Goal: Transaction & Acquisition: Book appointment/travel/reservation

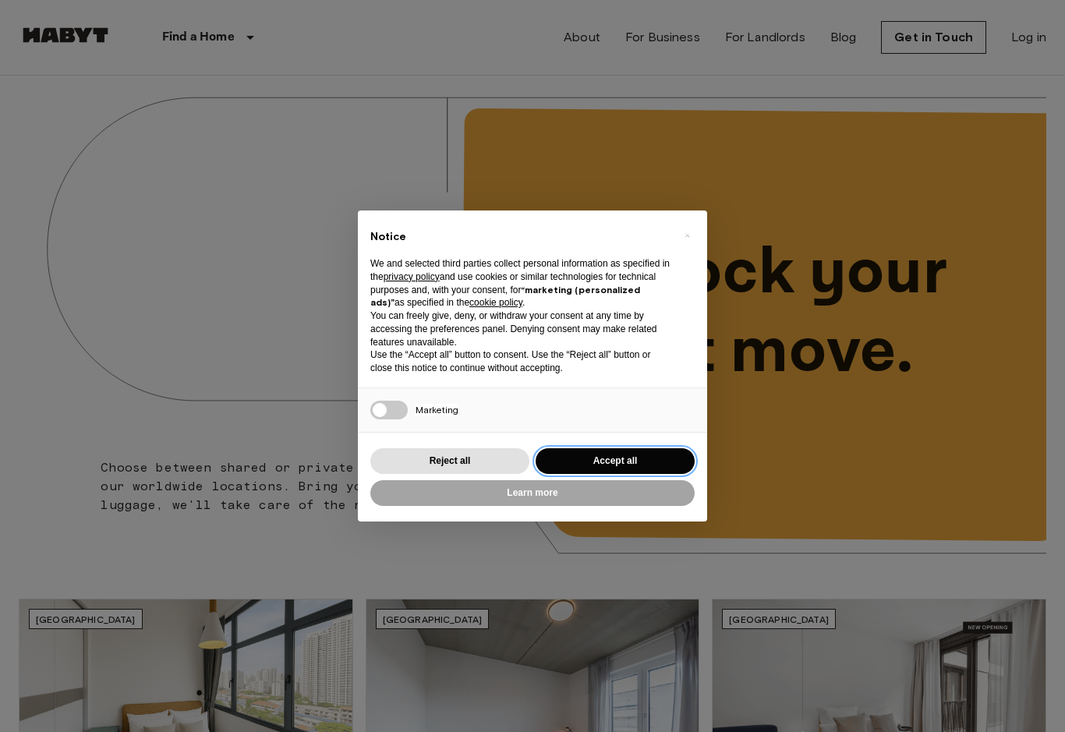
click at [591, 460] on button "Accept all" at bounding box center [615, 461] width 159 height 26
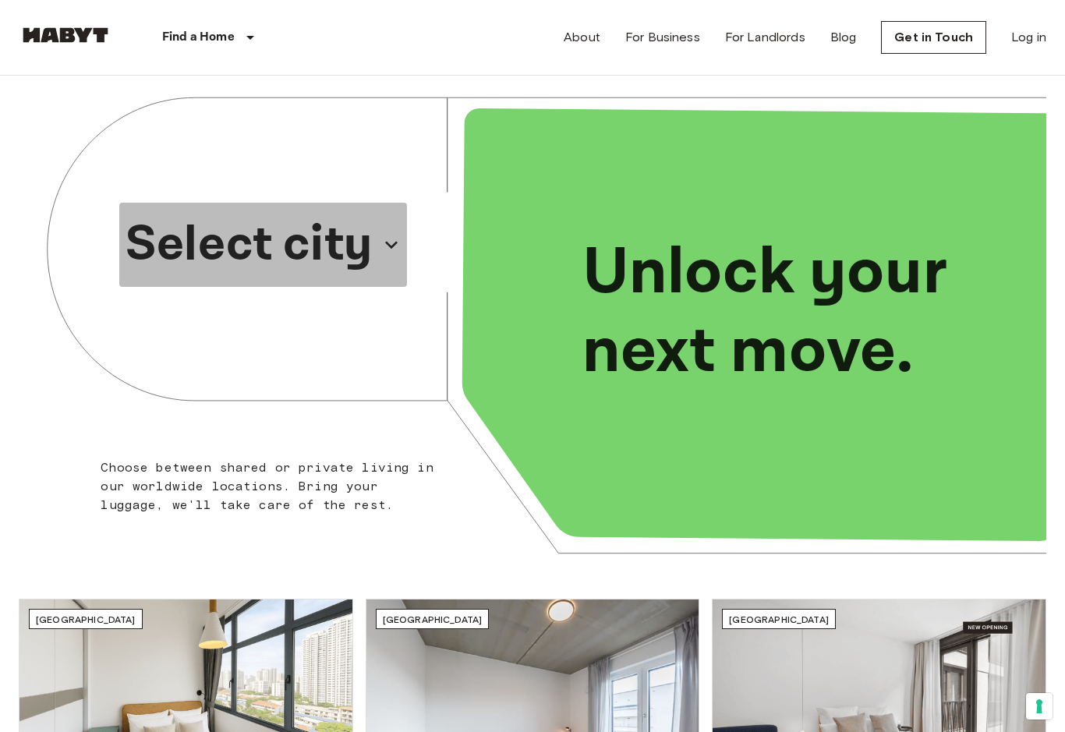
click at [348, 243] on p "Select city" at bounding box center [249, 244] width 247 height 75
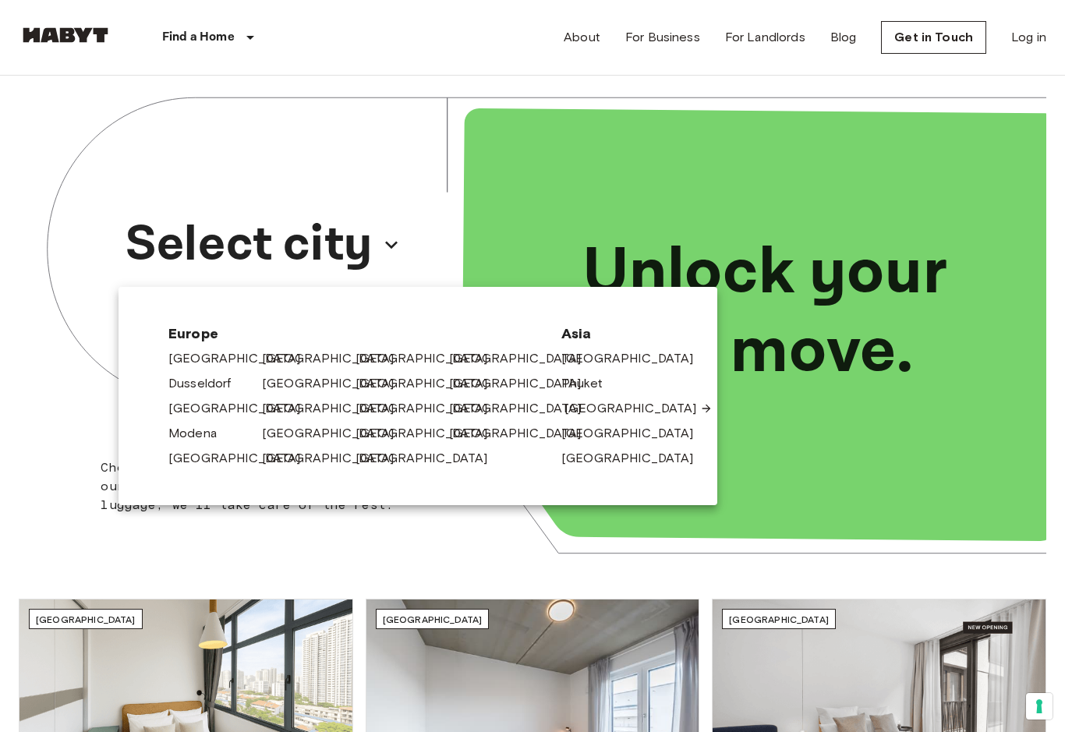
click at [579, 413] on link "[GEOGRAPHIC_DATA]" at bounding box center [639, 408] width 148 height 19
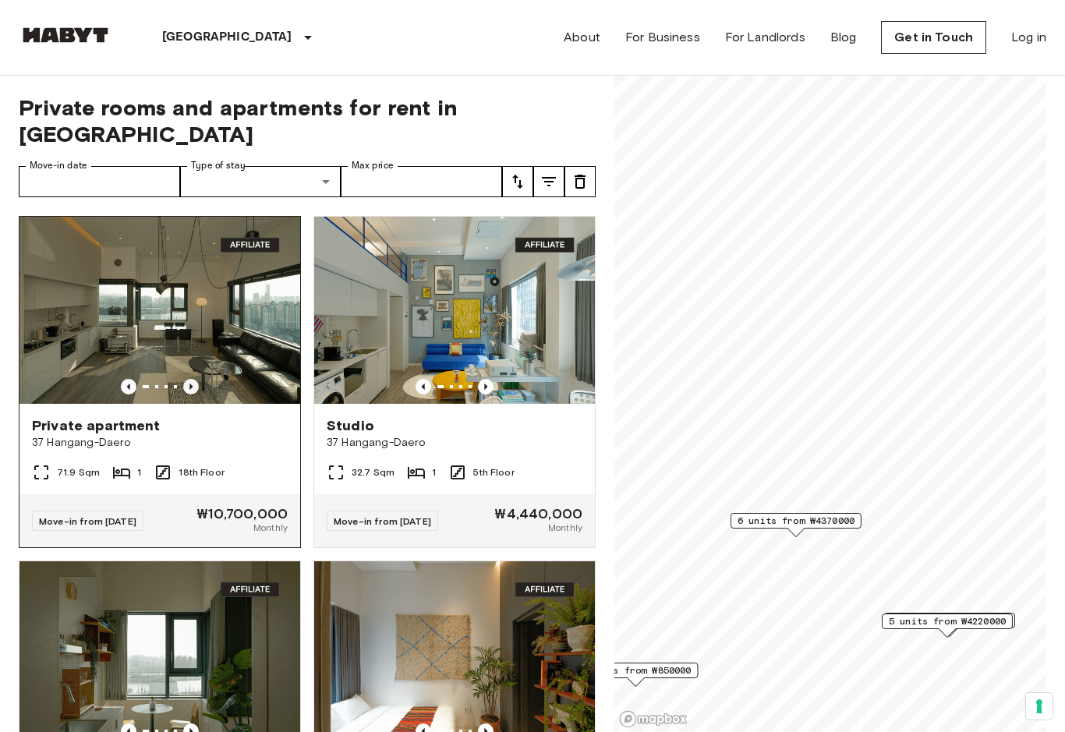
click at [188, 379] on icon "Previous image" at bounding box center [191, 387] width 16 height 16
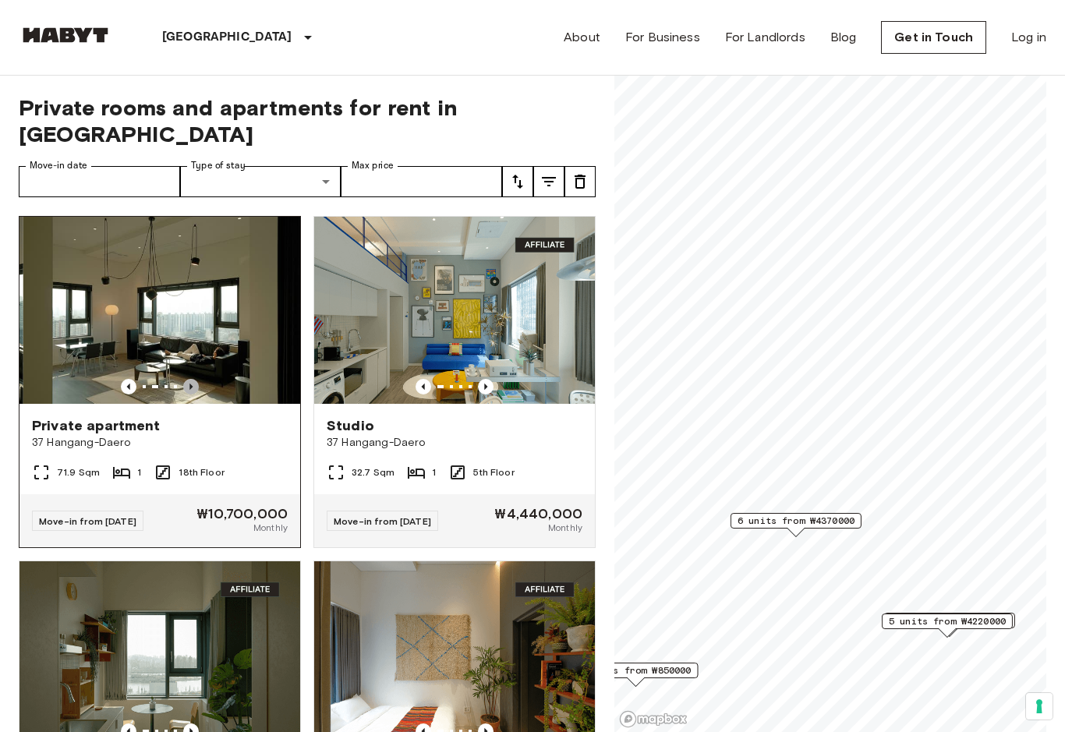
click at [188, 379] on icon "Previous image" at bounding box center [191, 387] width 16 height 16
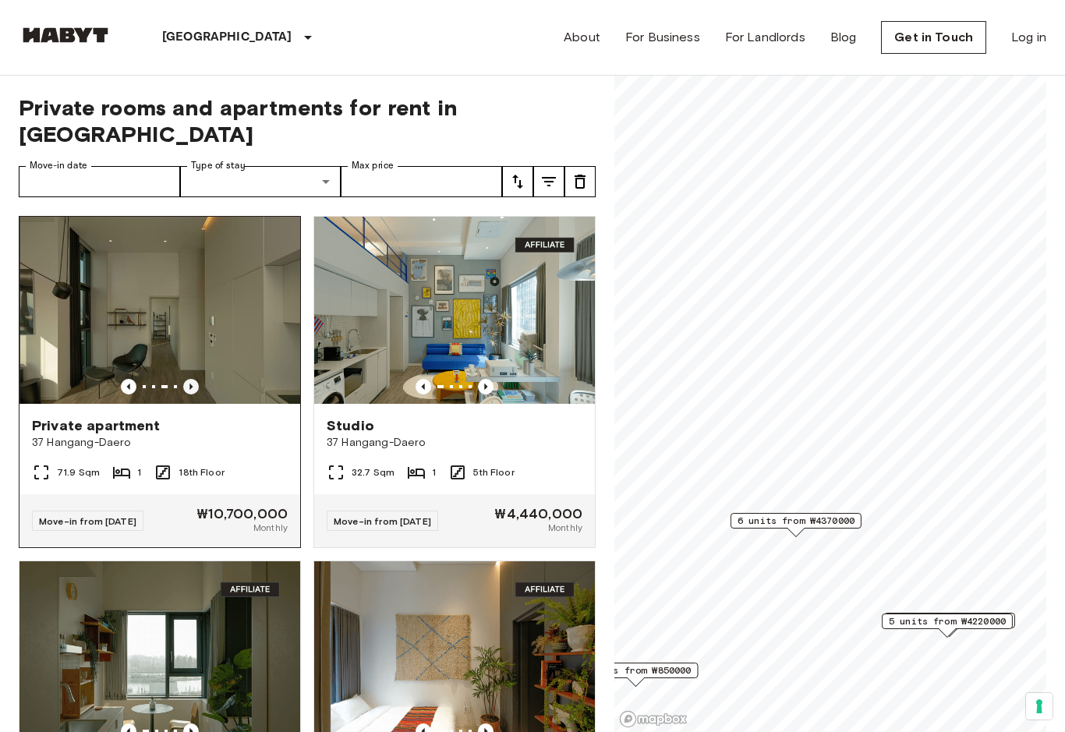
click at [188, 379] on icon "Previous image" at bounding box center [191, 387] width 16 height 16
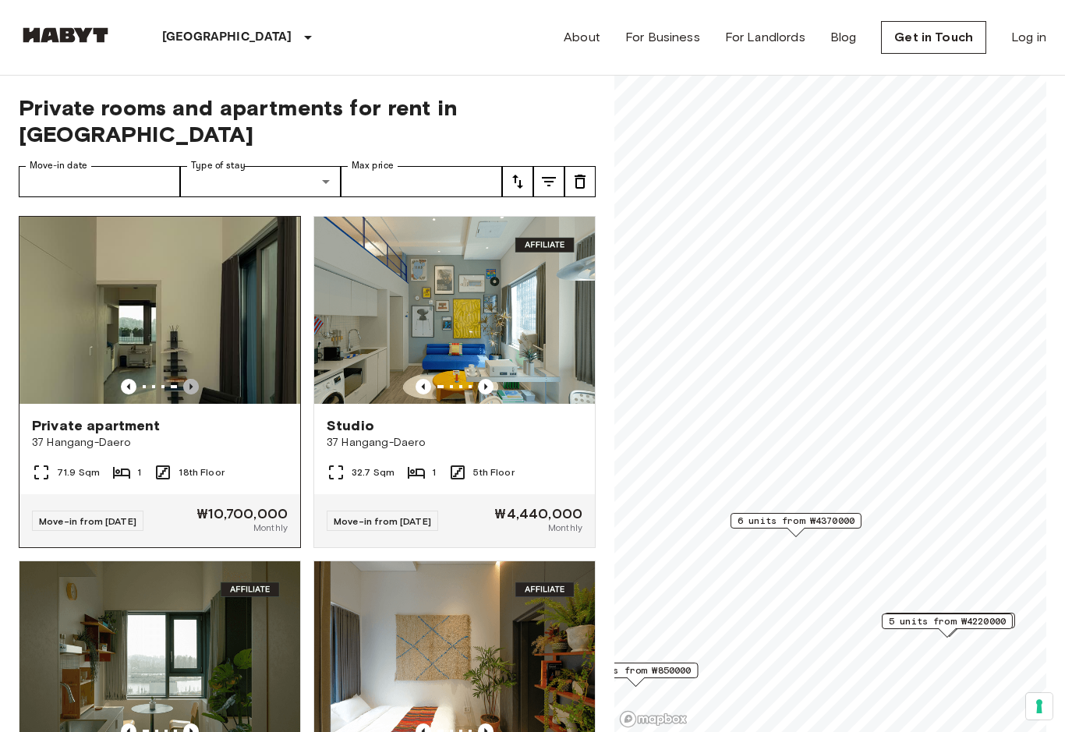
click at [188, 379] on icon "Previous image" at bounding box center [191, 387] width 16 height 16
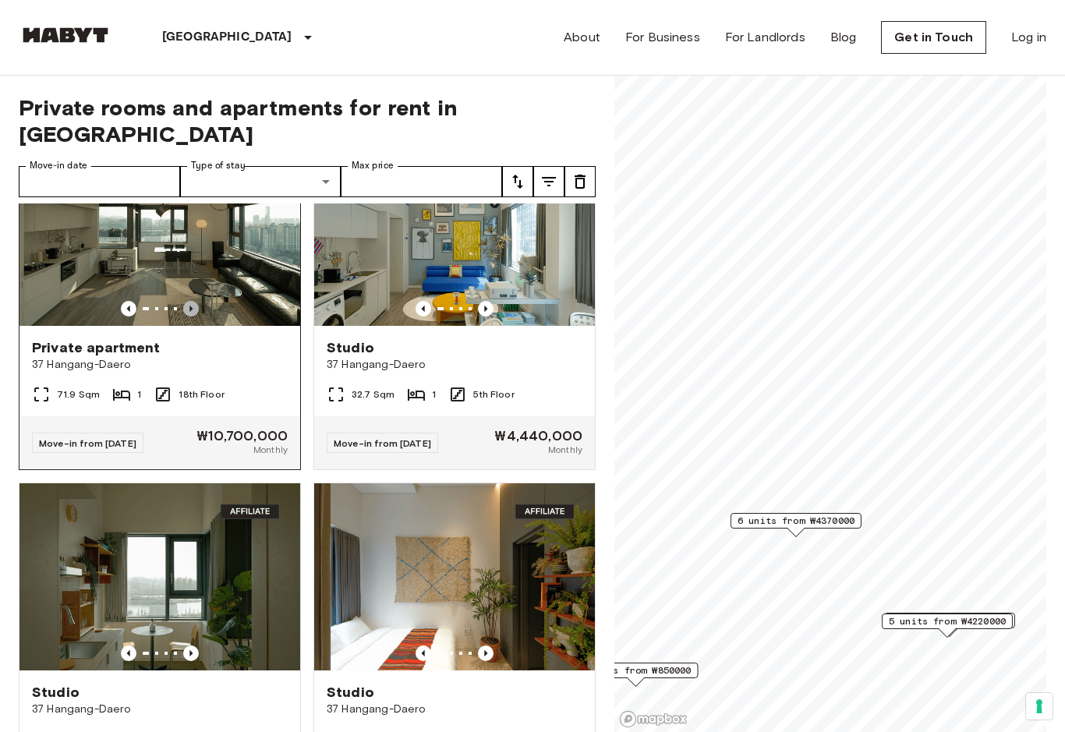
scroll to position [111, 0]
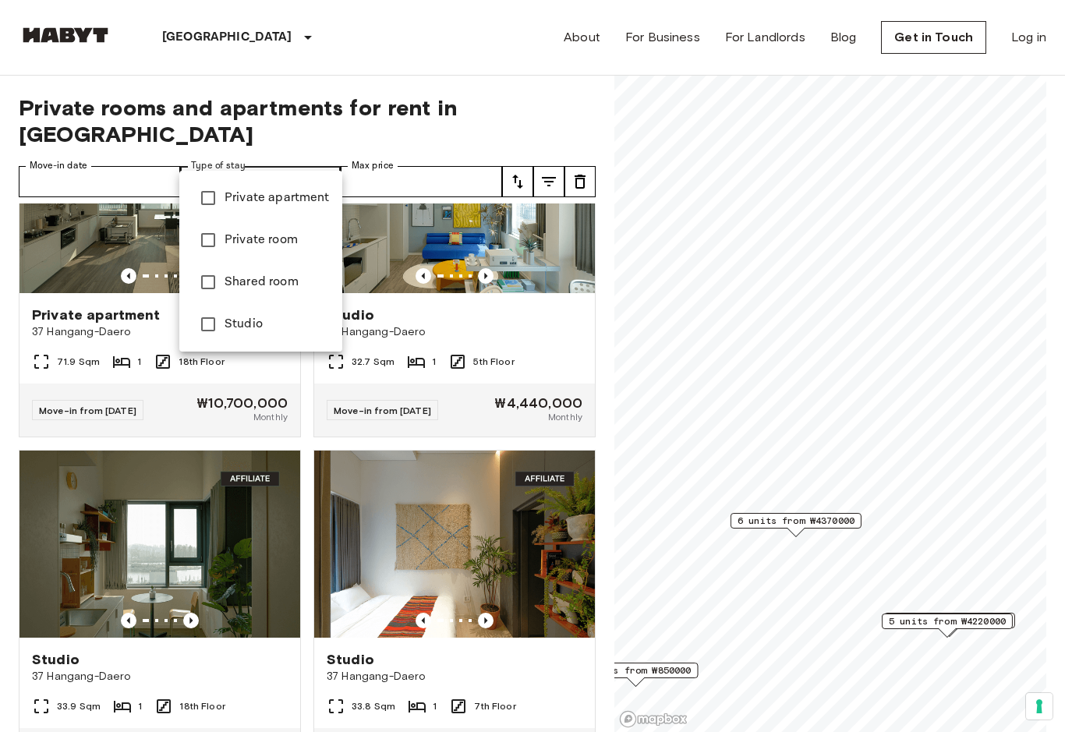
click at [324, 159] on div at bounding box center [532, 366] width 1065 height 732
click at [851, 329] on div at bounding box center [532, 366] width 1065 height 732
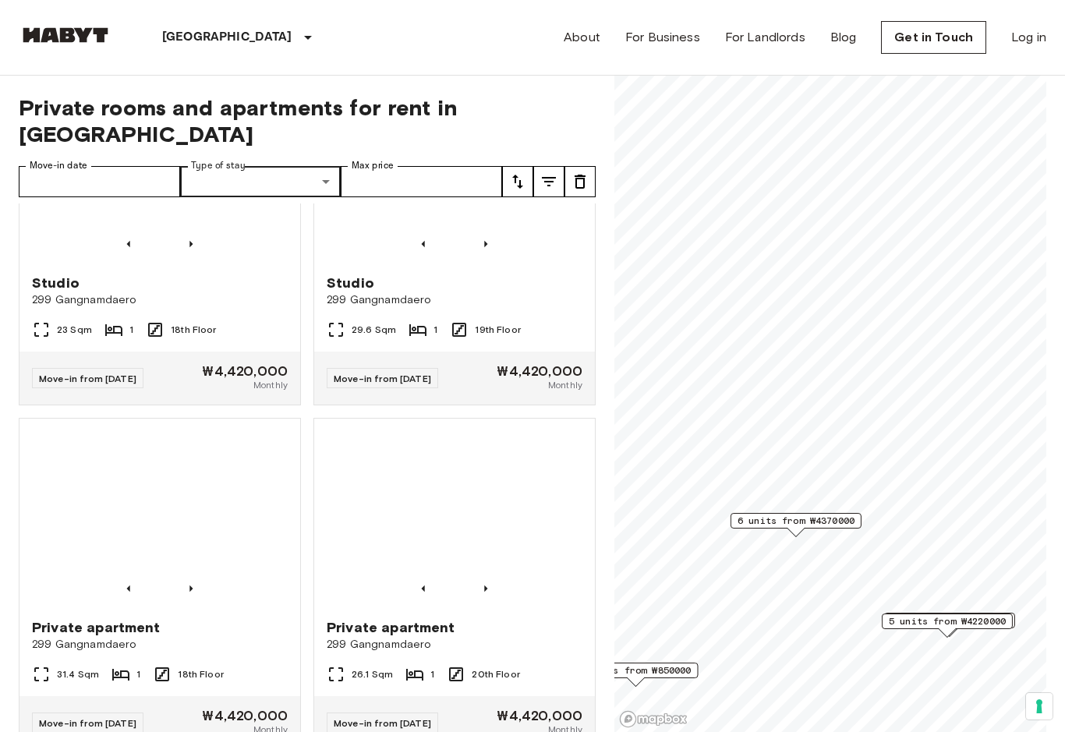
scroll to position [1175, 0]
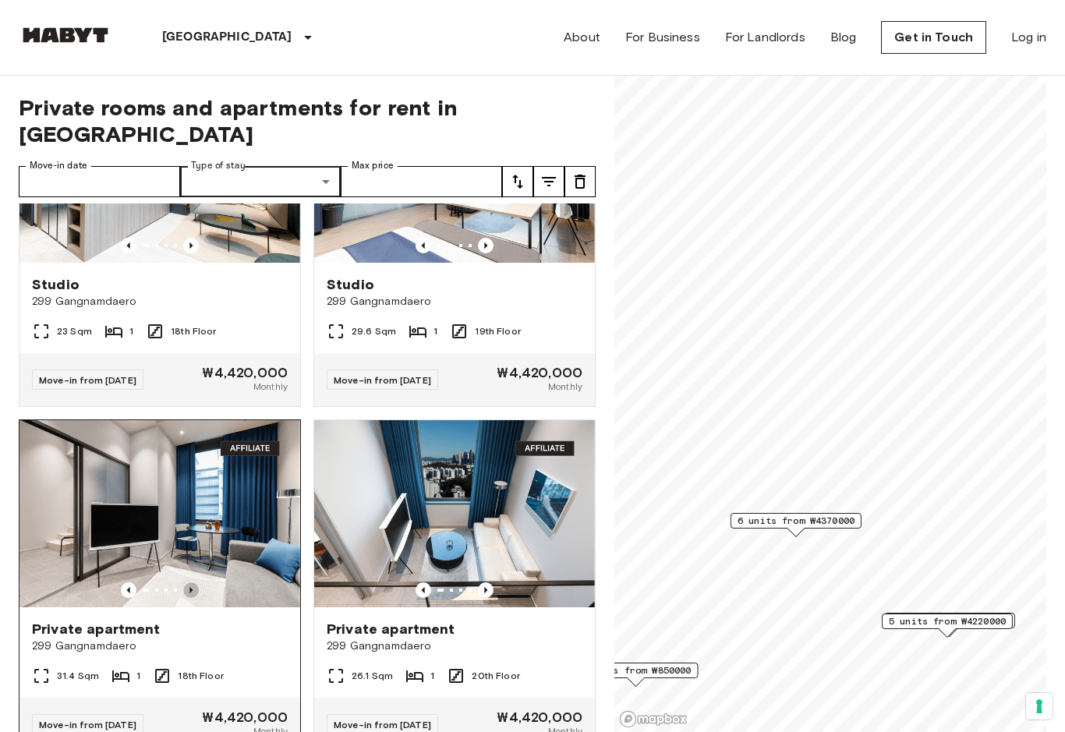
click at [190, 587] on icon "Previous image" at bounding box center [191, 590] width 3 height 6
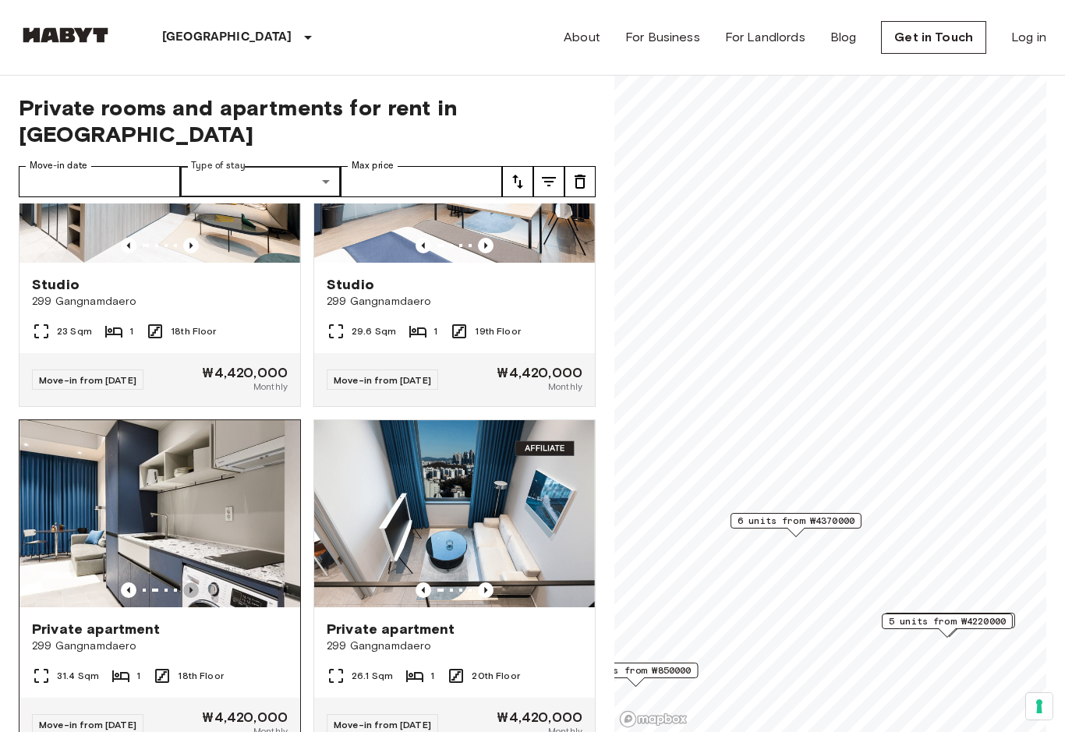
click at [190, 583] on icon "Previous image" at bounding box center [191, 591] width 16 height 16
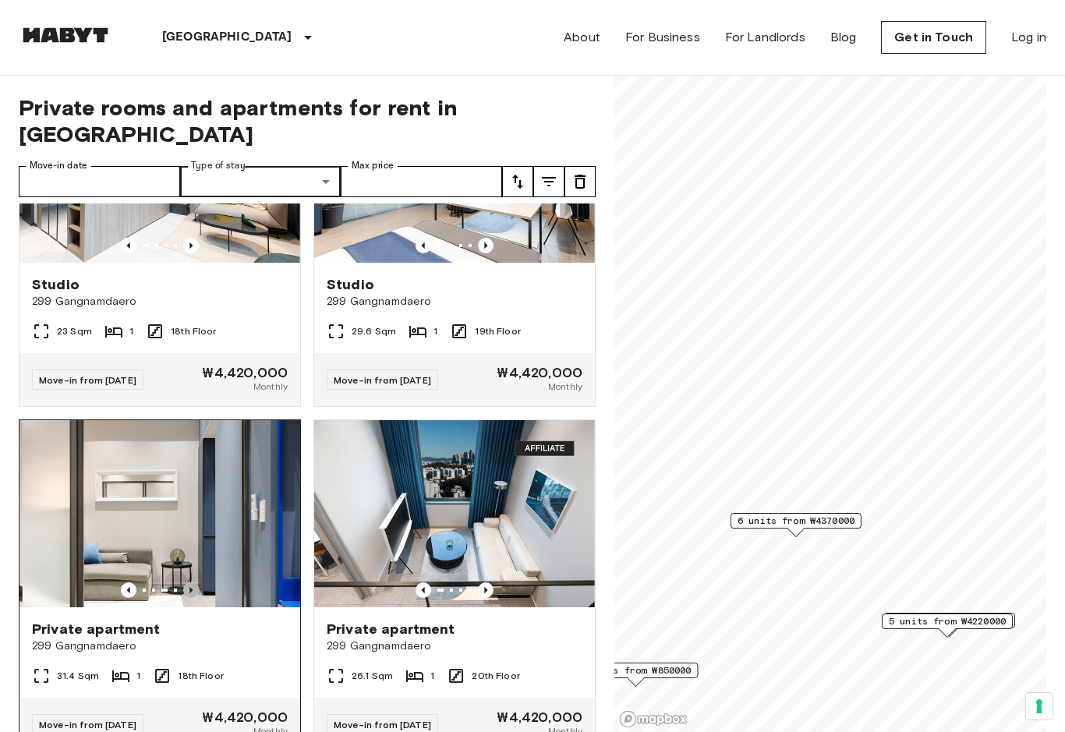
click at [190, 583] on icon "Previous image" at bounding box center [191, 591] width 16 height 16
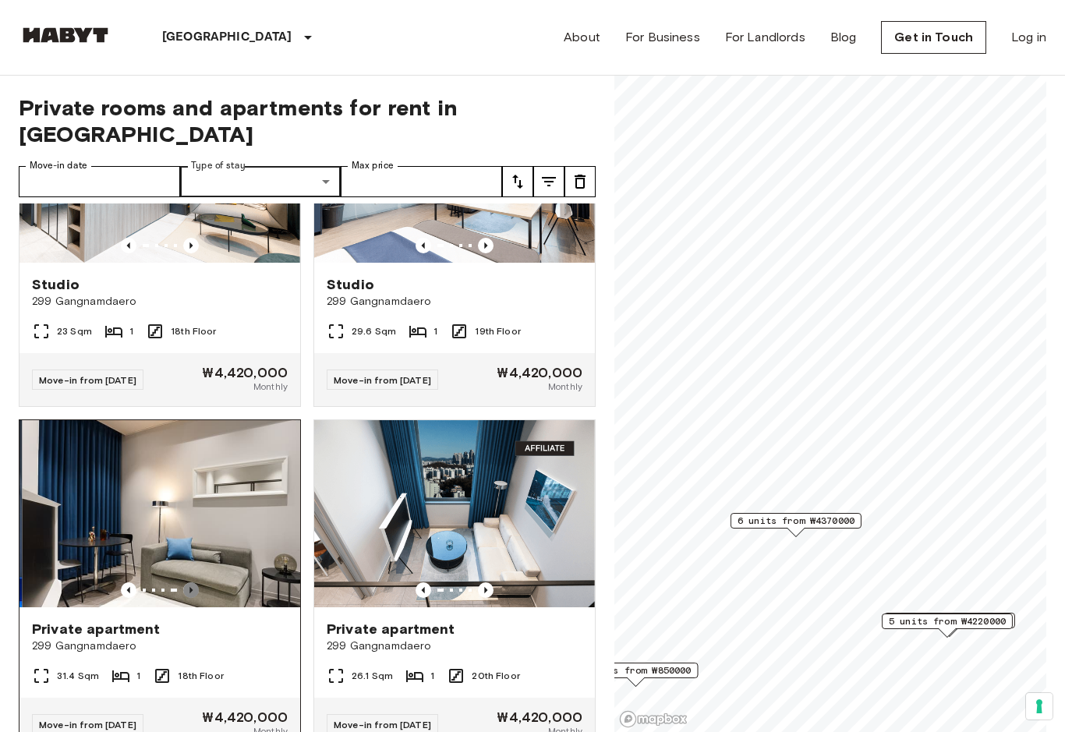
click at [189, 583] on icon "Previous image" at bounding box center [191, 591] width 16 height 16
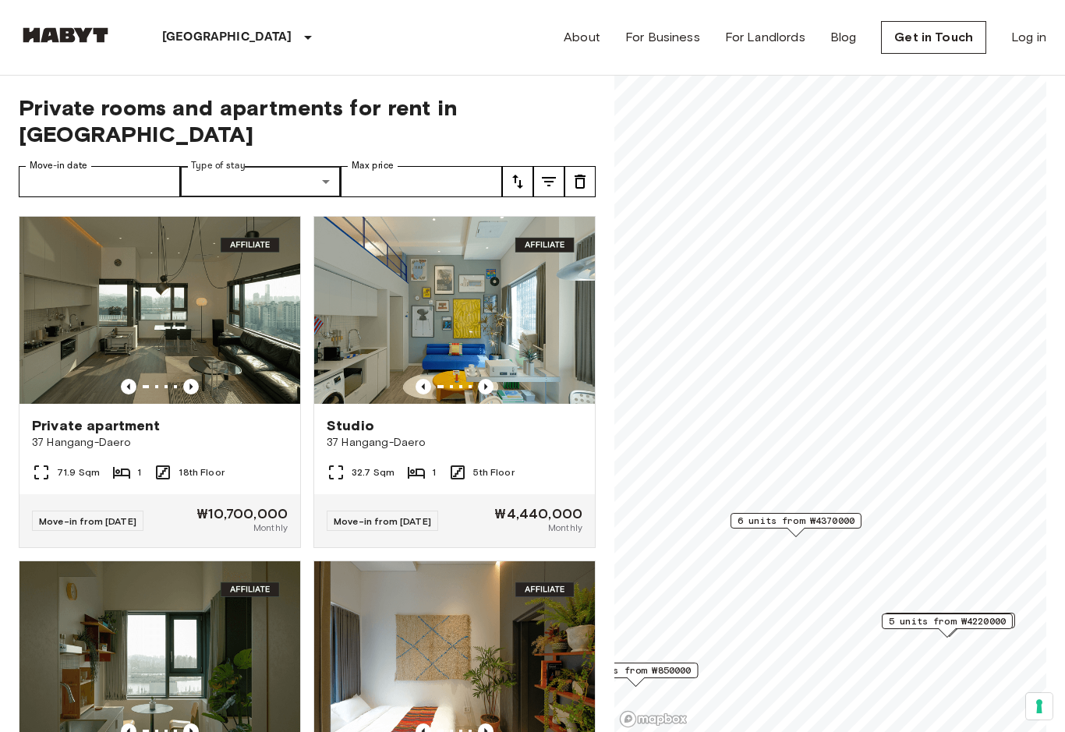
scroll to position [0, 0]
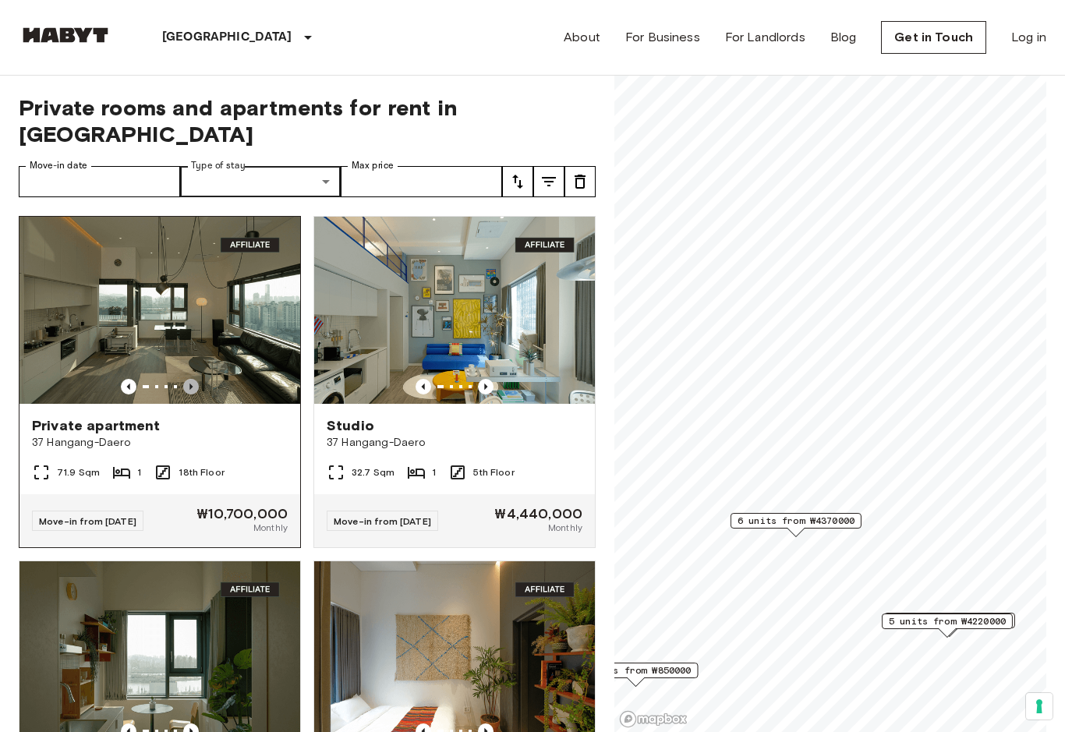
click at [191, 384] on icon "Previous image" at bounding box center [191, 387] width 3 height 6
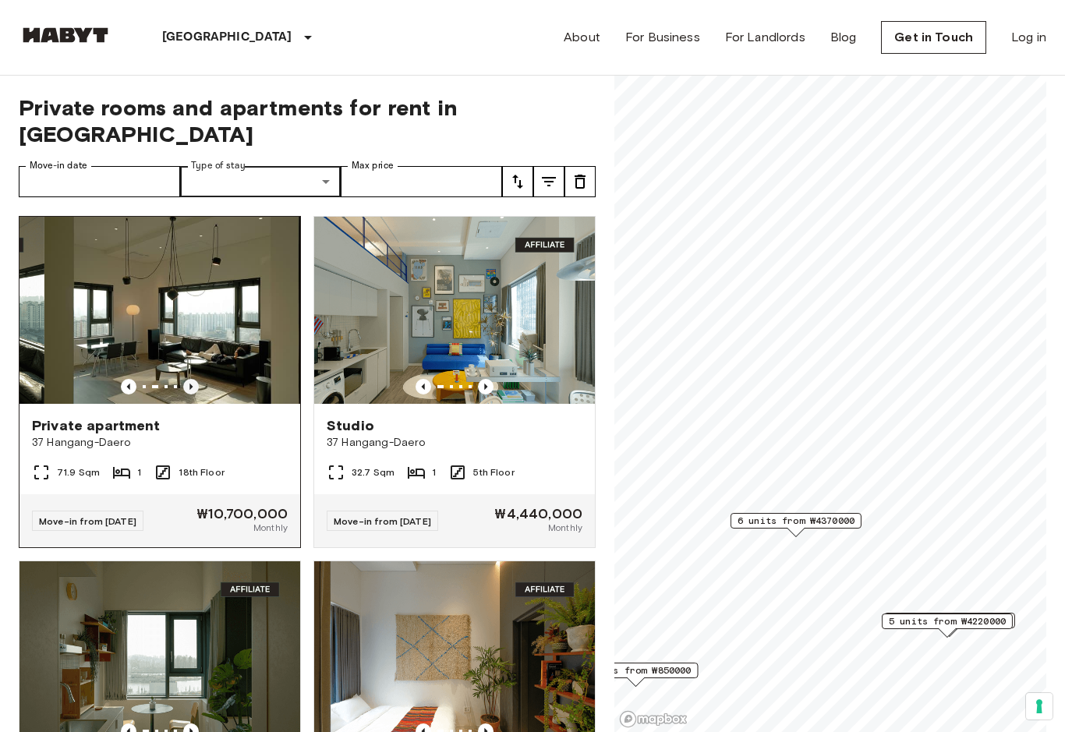
click at [191, 384] on icon "Previous image" at bounding box center [191, 387] width 3 height 6
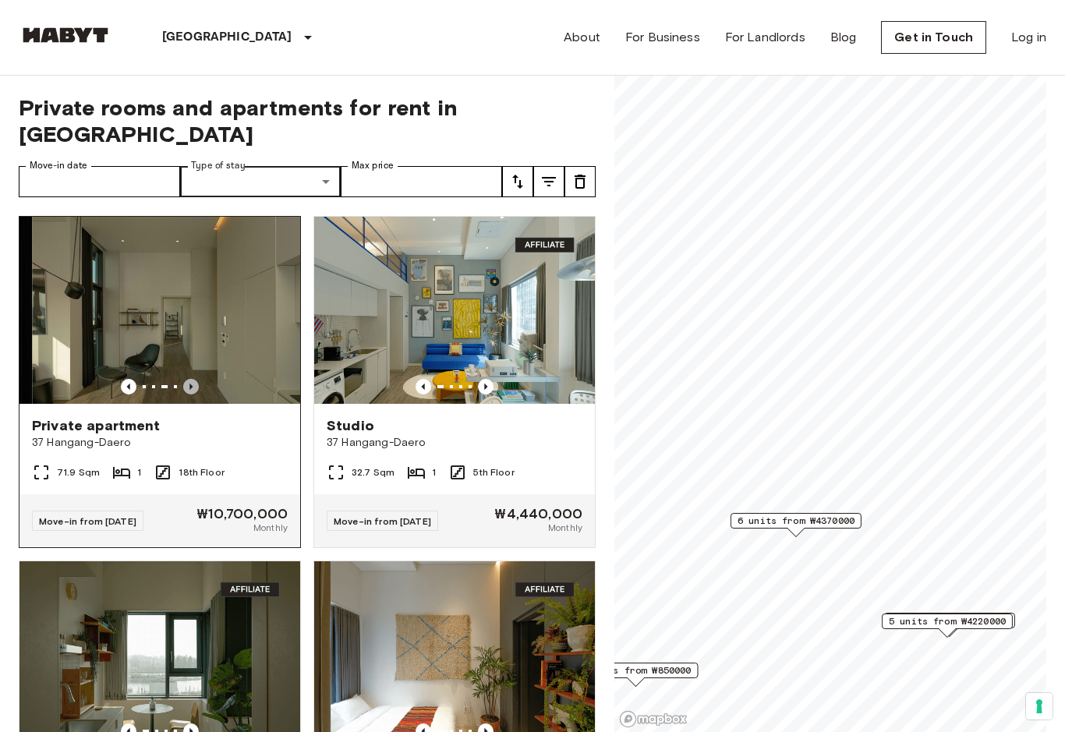
click at [191, 384] on icon "Previous image" at bounding box center [191, 387] width 3 height 6
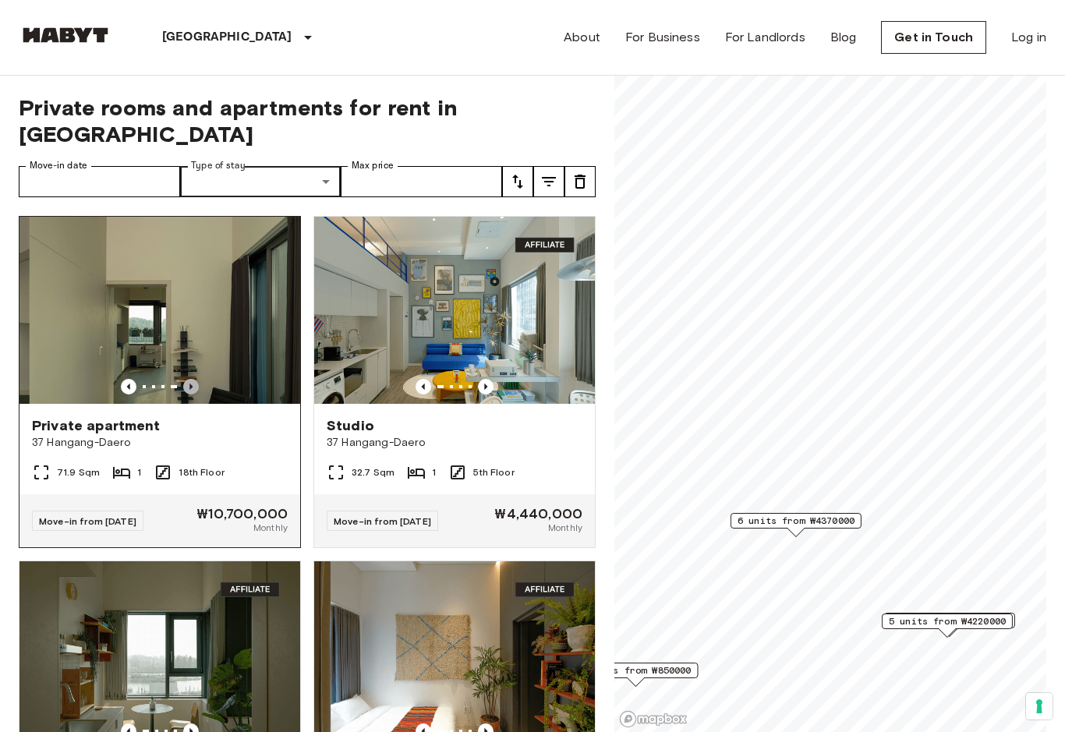
click at [191, 384] on icon "Previous image" at bounding box center [191, 387] width 3 height 6
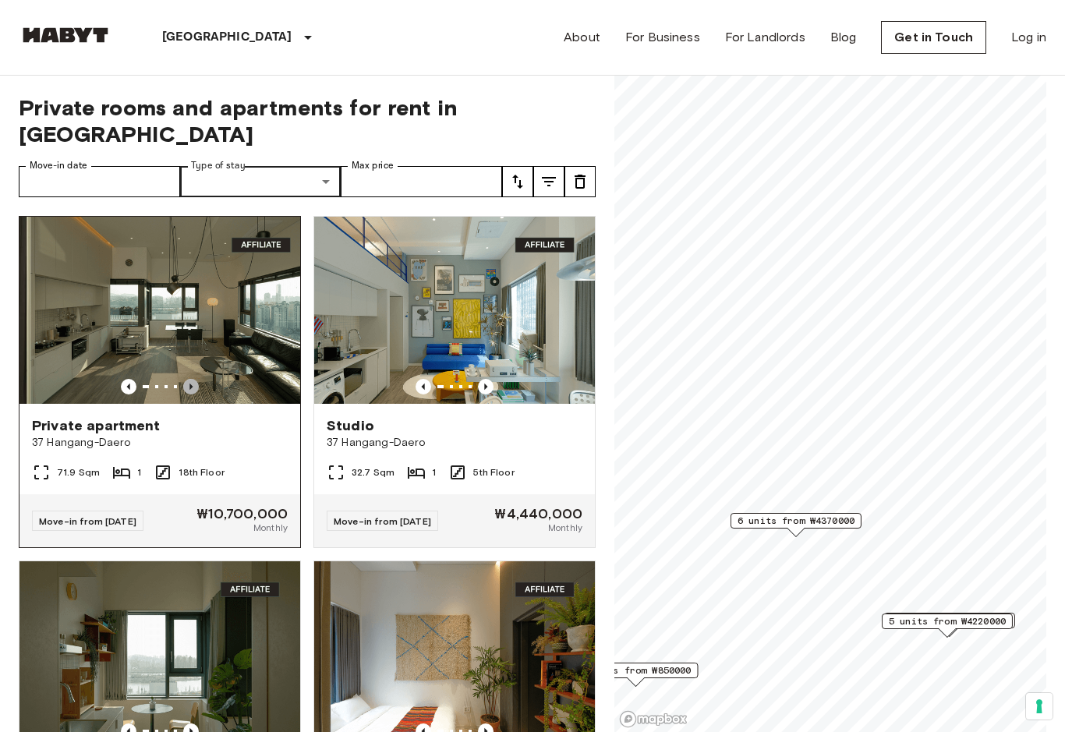
click at [191, 384] on icon "Previous image" at bounding box center [191, 387] width 3 height 6
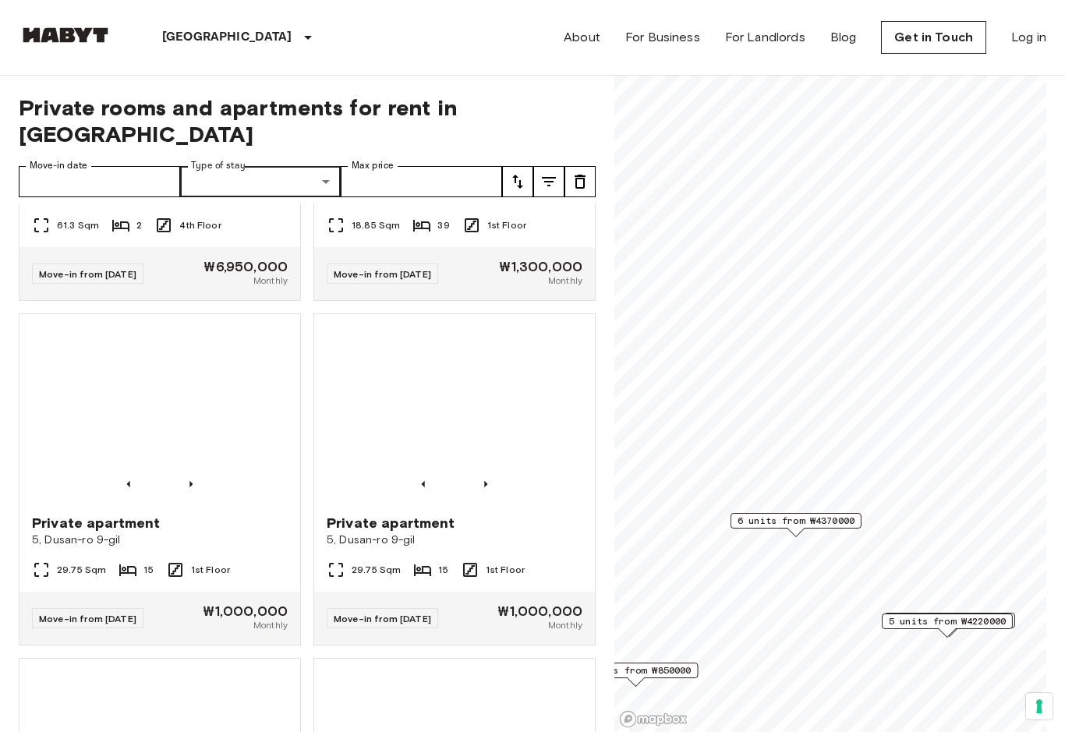
scroll to position [2662, 0]
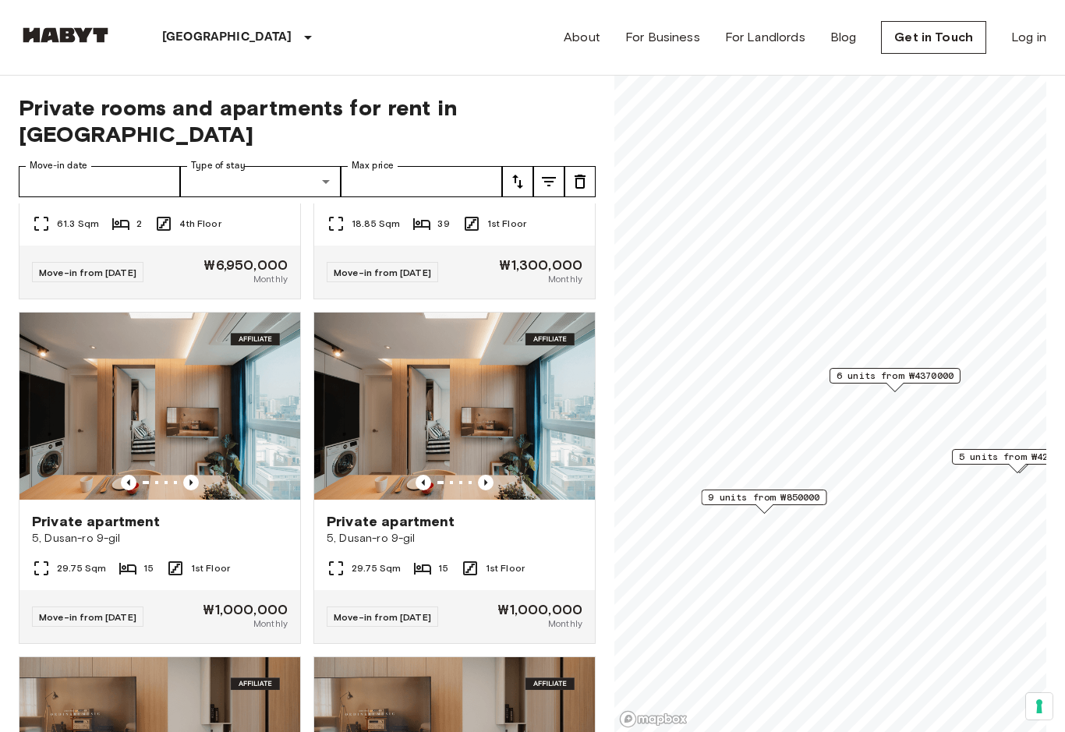
click at [899, 375] on span "6 units from ₩4370000" at bounding box center [895, 376] width 117 height 14
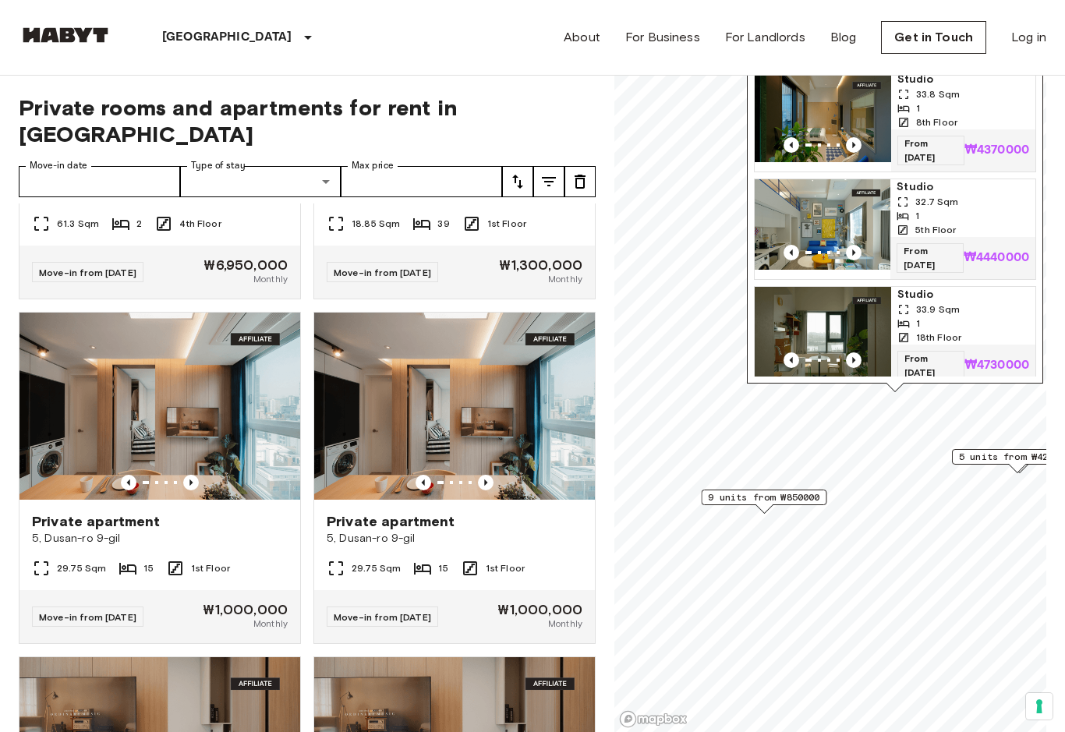
scroll to position [96, 0]
click at [137, 166] on input "Move-in date" at bounding box center [99, 181] width 161 height 31
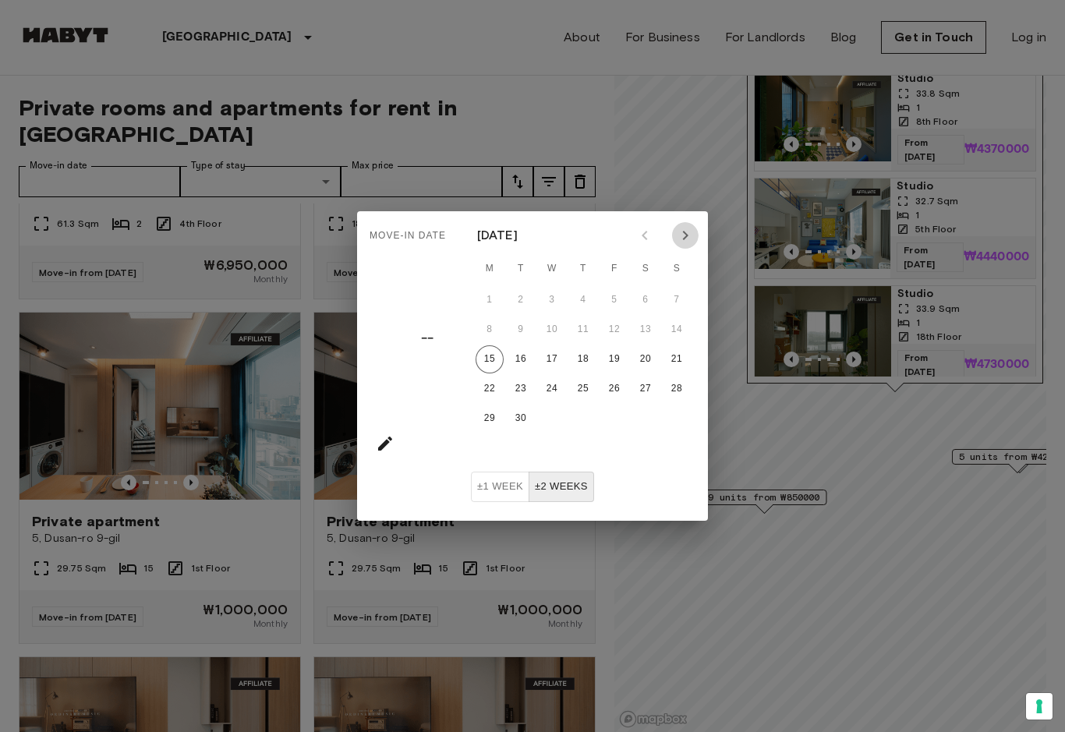
click at [689, 240] on icon "Next month" at bounding box center [685, 235] width 19 height 19
click at [693, 237] on icon "Next month" at bounding box center [685, 235] width 19 height 19
click at [488, 336] on button "3" at bounding box center [490, 330] width 28 height 28
type input "**********"
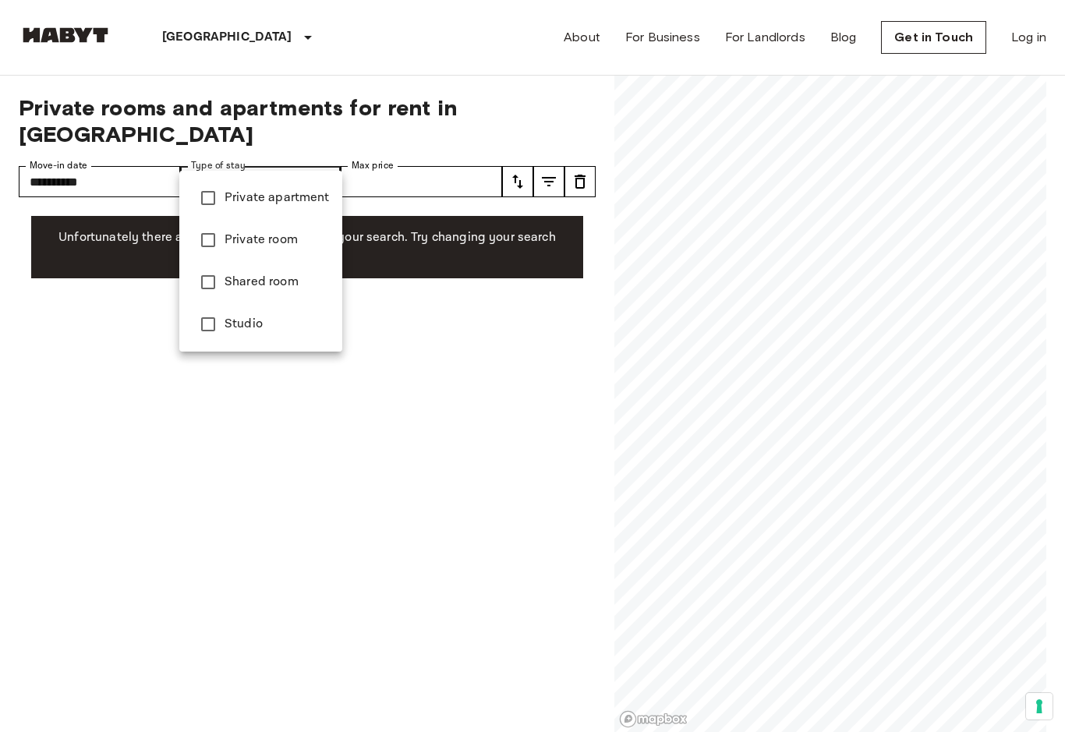
click at [284, 201] on span "Private apartment" at bounding box center [277, 198] width 105 height 19
type input "**********"
click at [469, 158] on div at bounding box center [532, 366] width 1065 height 732
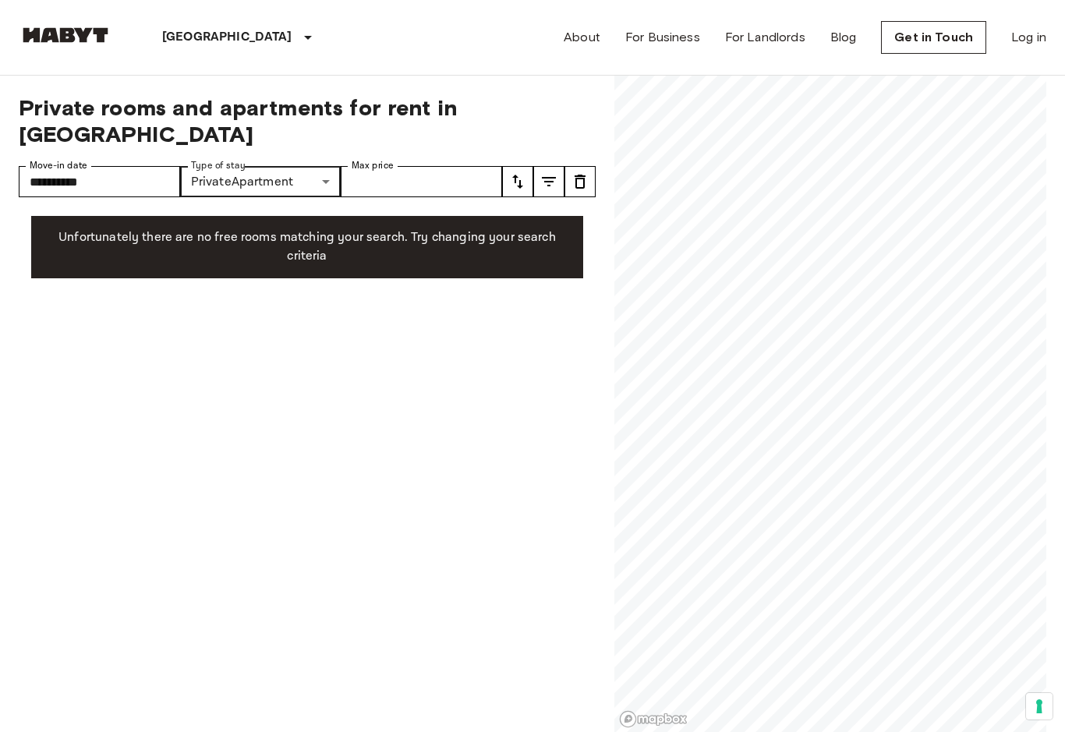
click at [583, 175] on icon "tune" at bounding box center [580, 182] width 11 height 14
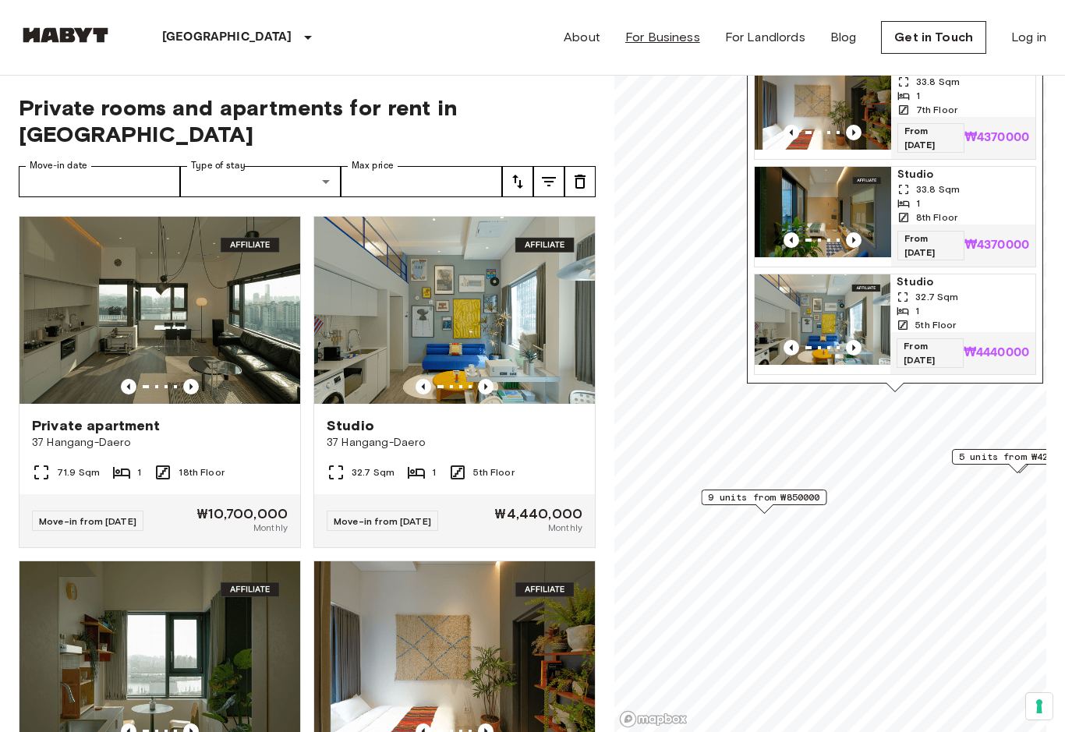
click at [656, 43] on link "For Business" at bounding box center [662, 37] width 75 height 19
click at [587, 41] on link "About" at bounding box center [582, 37] width 37 height 19
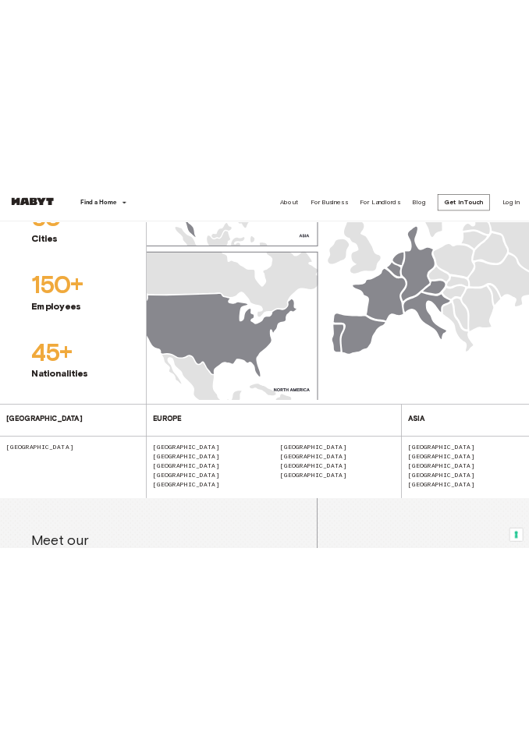
scroll to position [1657, 0]
